Goal: Task Accomplishment & Management: Complete application form

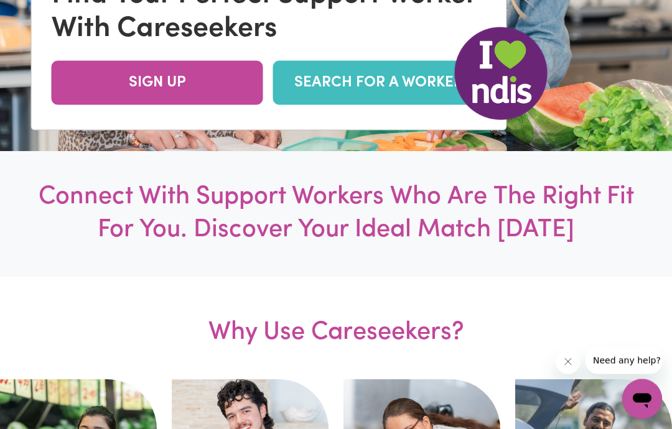
scroll to position [322, 0]
click at [396, 105] on link "SEARCH FOR A WORKER" at bounding box center [379, 82] width 212 height 44
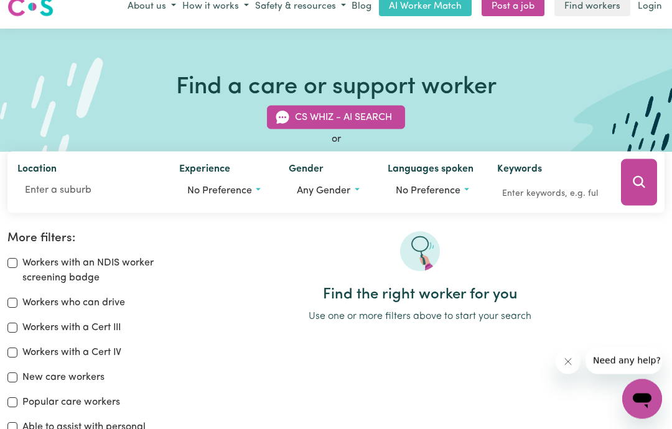
scroll to position [15, 0]
click at [346, 194] on span "Any gender" at bounding box center [324, 190] width 54 height 10
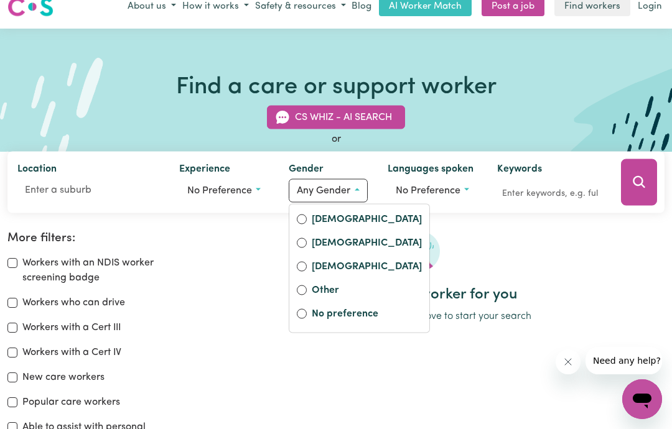
click at [341, 222] on label "[DEMOGRAPHIC_DATA]" at bounding box center [367, 220] width 110 height 17
click at [307, 222] on input "[DEMOGRAPHIC_DATA]" at bounding box center [302, 219] width 10 height 10
radio input "true"
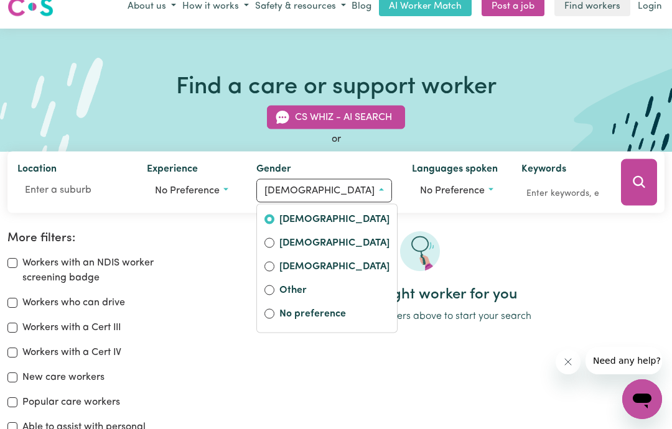
click at [459, 187] on button "No preference" at bounding box center [457, 191] width 90 height 24
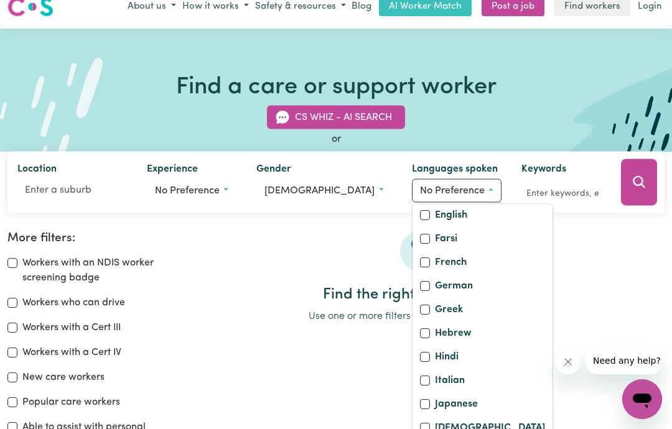
scroll to position [232, 0]
click at [420, 220] on input "English" at bounding box center [425, 215] width 10 height 10
checkbox input "true"
checkbox input "false"
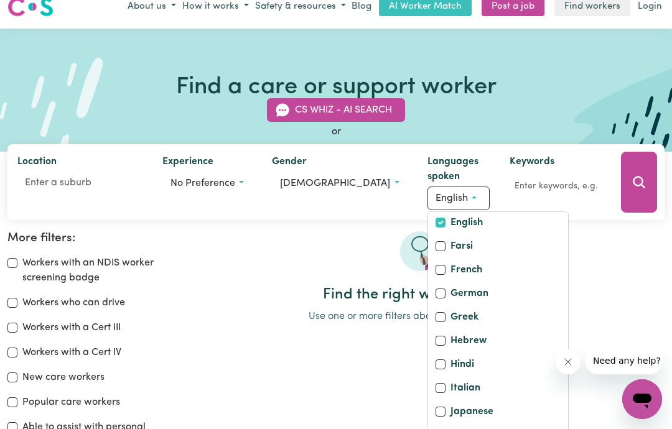
click at [609, 283] on div at bounding box center [419, 258] width 489 height 55
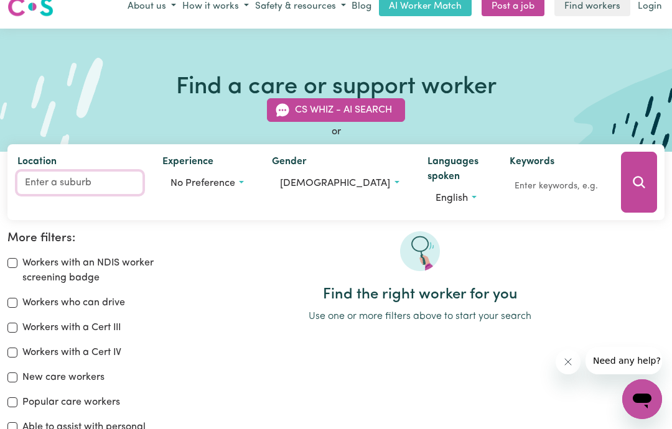
click at [82, 180] on input "Location" at bounding box center [79, 183] width 125 height 22
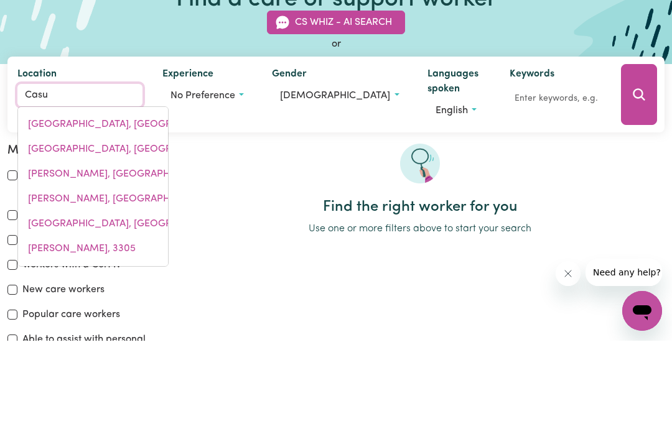
type input "Casul"
type input "CasulA, [GEOGRAPHIC_DATA], 2170"
type input "Casula"
type input "Casula, [GEOGRAPHIC_DATA], 2170"
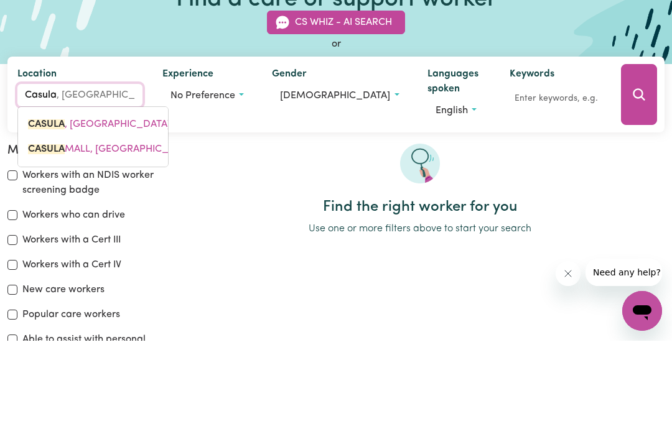
click at [106, 208] on span "CASULA , [GEOGRAPHIC_DATA], 2170" at bounding box center [111, 213] width 167 height 10
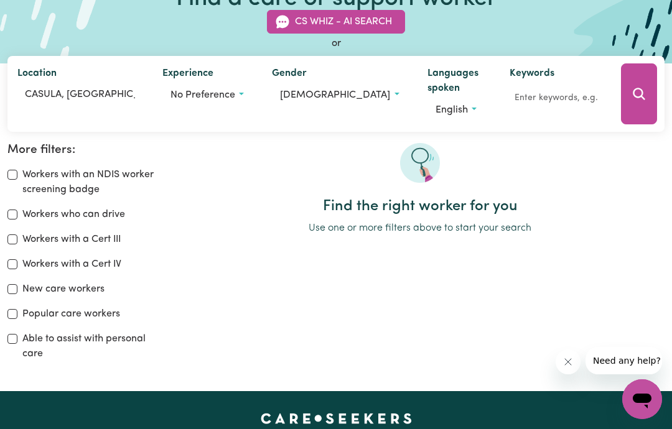
click at [637, 105] on button "Search" at bounding box center [639, 93] width 36 height 61
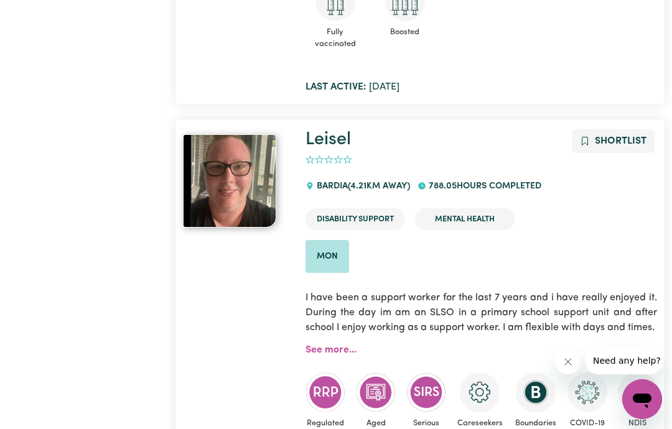
scroll to position [8094, 0]
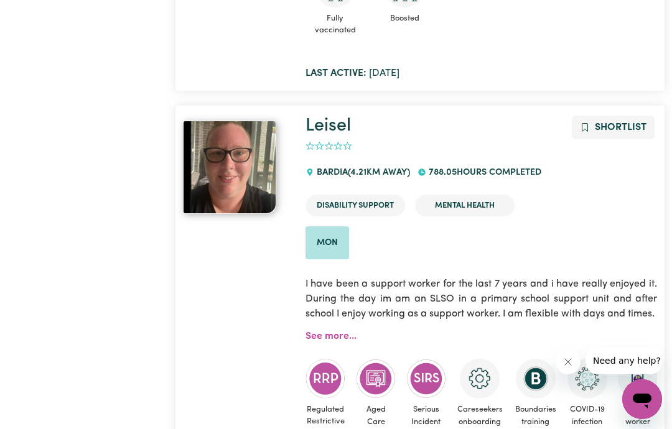
click at [337, 332] on link "See more..." at bounding box center [331, 337] width 51 height 10
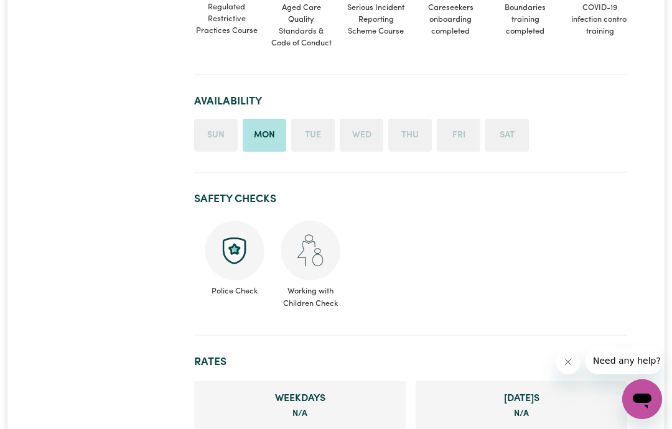
scroll to position [406, 0]
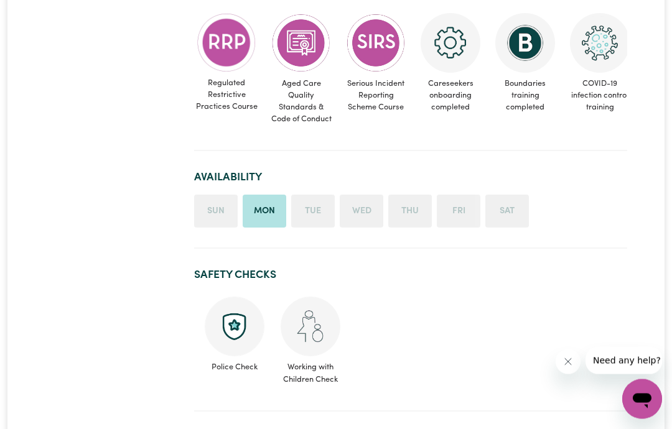
click at [275, 210] on li "Mon" at bounding box center [265, 212] width 44 height 34
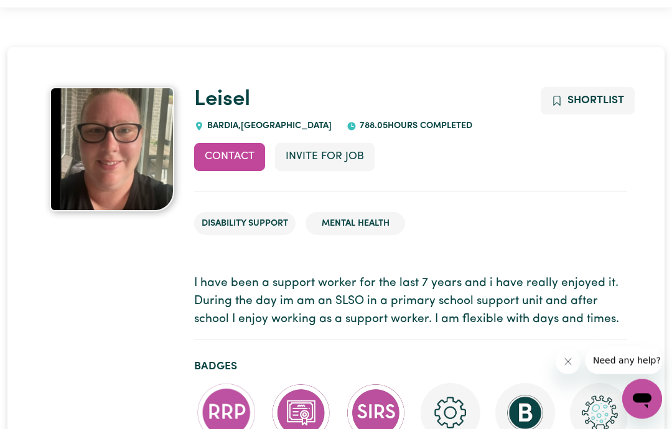
scroll to position [0, 0]
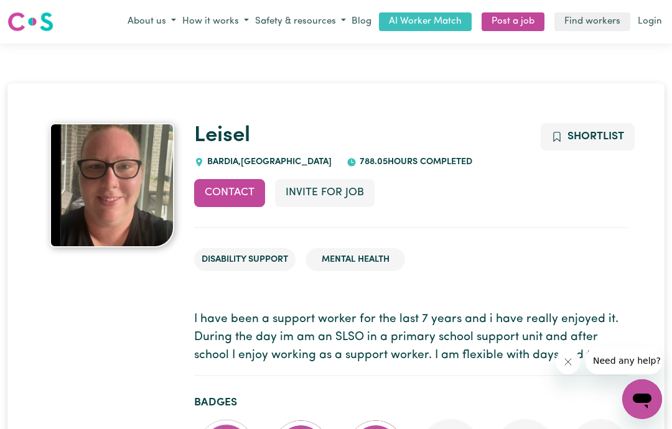
click at [561, 143] on span "Add to shortlist" at bounding box center [556, 137] width 11 height 16
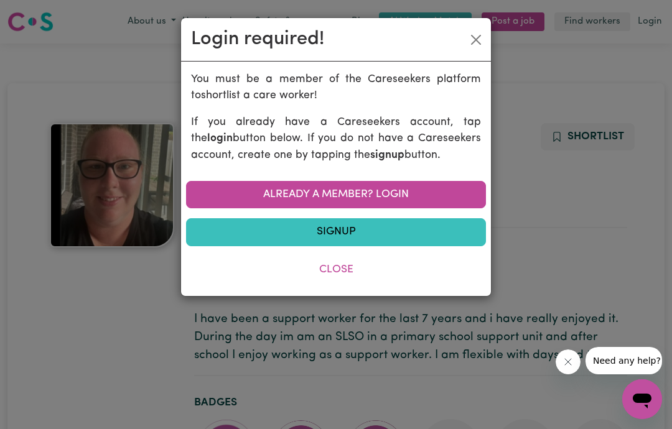
click at [643, 235] on div "Login required! You must be a member of the Careseekers platform to shortlist a…" at bounding box center [336, 214] width 672 height 429
click at [469, 35] on button "Close" at bounding box center [476, 40] width 20 height 20
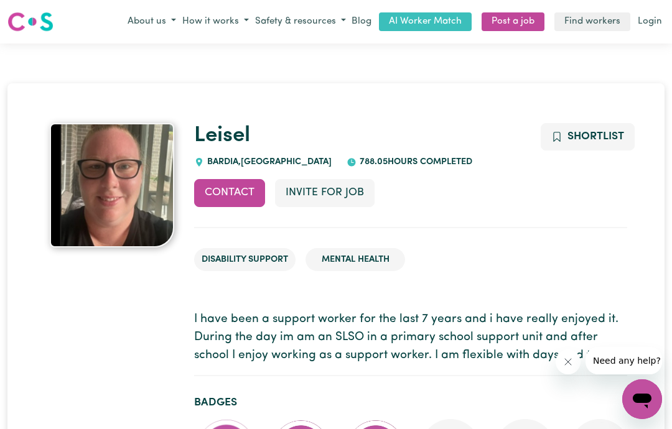
click at [248, 199] on button "Contact" at bounding box center [229, 192] width 71 height 27
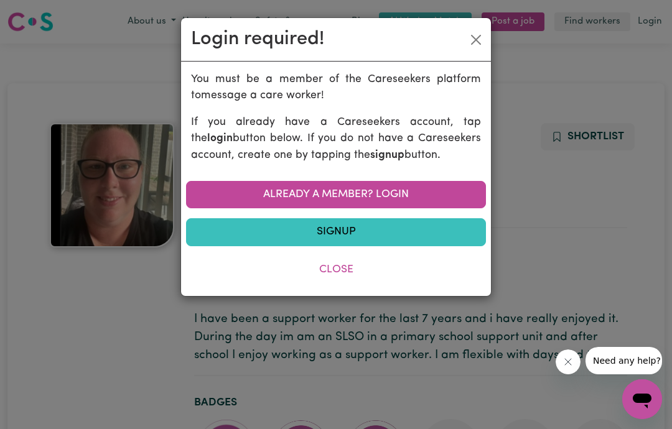
click at [627, 259] on div "Login required! You must be a member of the Careseekers platform to message a c…" at bounding box center [336, 214] width 672 height 429
click at [626, 252] on div "Login required! You must be a member of the Careseekers platform to message a c…" at bounding box center [336, 214] width 672 height 429
click at [471, 48] on button "Close" at bounding box center [476, 40] width 20 height 20
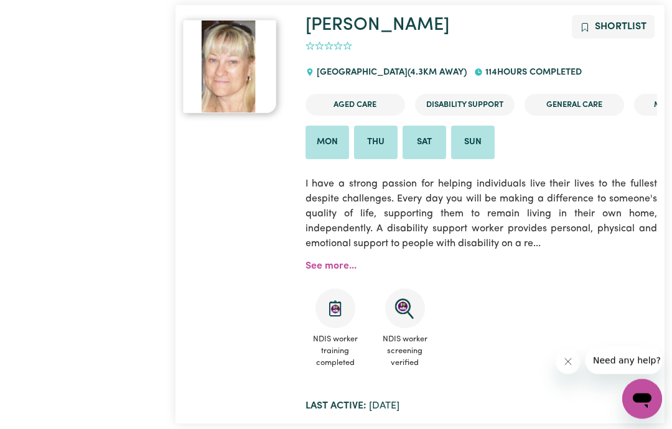
scroll to position [8634, 0]
click at [338, 274] on div "NDIS worker training completed NDIS worker screening verified" at bounding box center [482, 329] width 352 height 111
click at [325, 262] on link "See more..." at bounding box center [331, 267] width 51 height 10
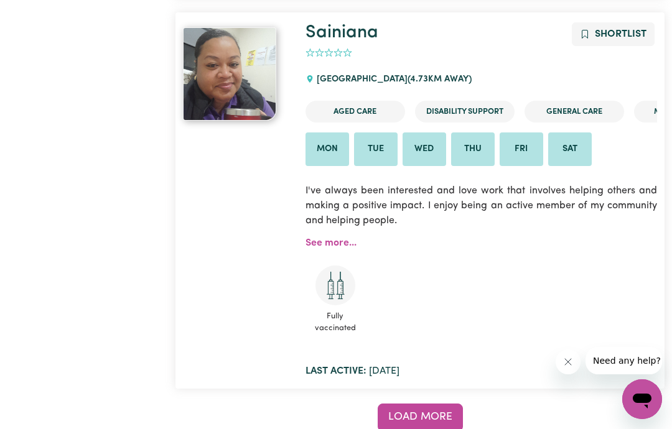
scroll to position [10259, 0]
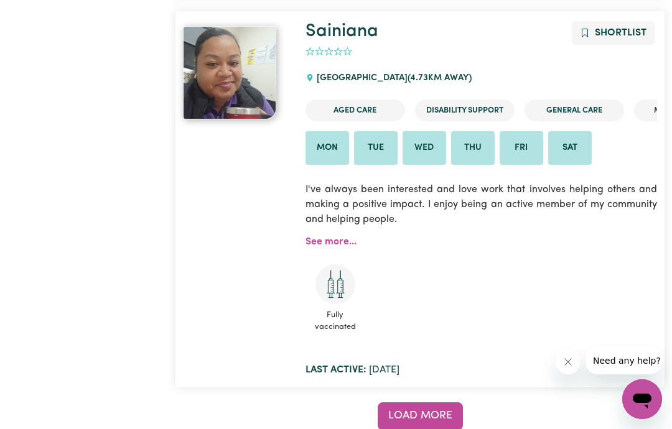
click at [446, 403] on button "Load more" at bounding box center [420, 416] width 85 height 27
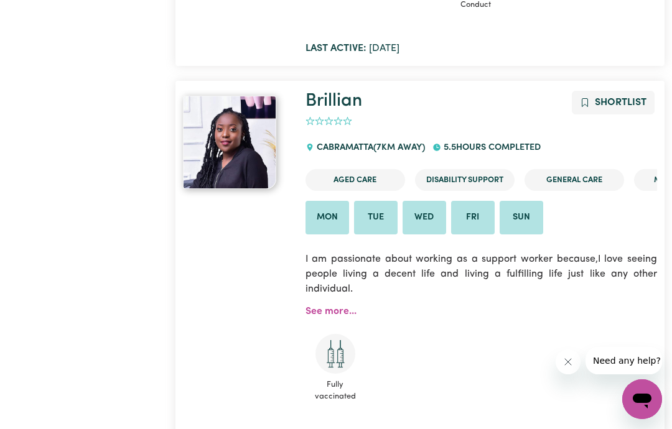
scroll to position [16342, 0]
